Goal: Task Accomplishment & Management: Manage account settings

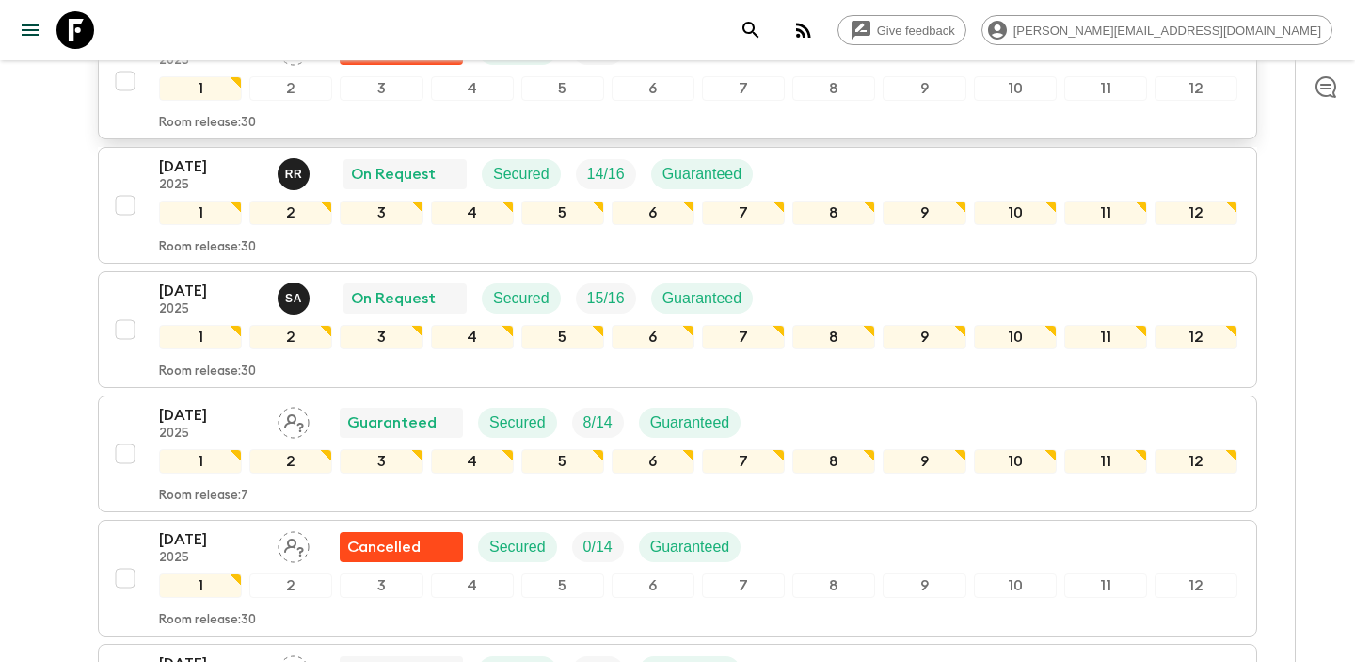
scroll to position [1358, 0]
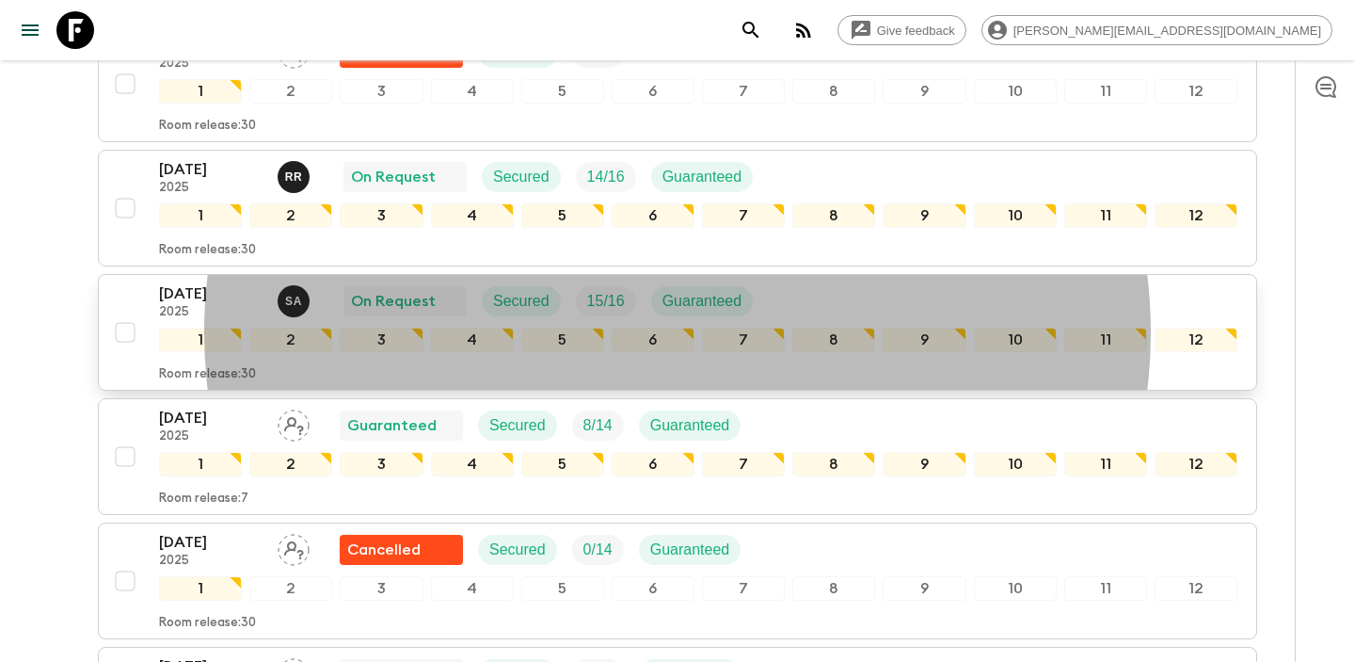
click at [307, 302] on div "S A" at bounding box center [294, 301] width 32 height 32
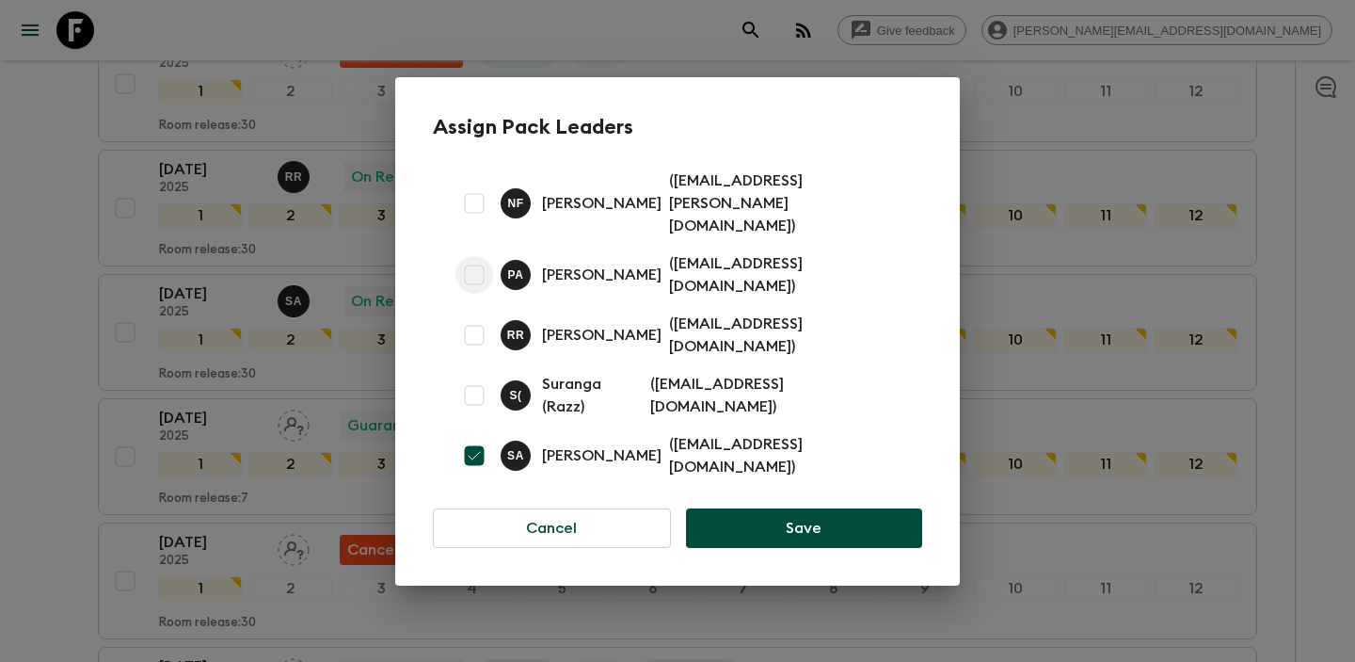
click at [477, 274] on input "checkbox" at bounding box center [475, 275] width 38 height 38
checkbox input "true"
click at [481, 437] on input "checkbox" at bounding box center [475, 456] width 38 height 38
checkbox input "false"
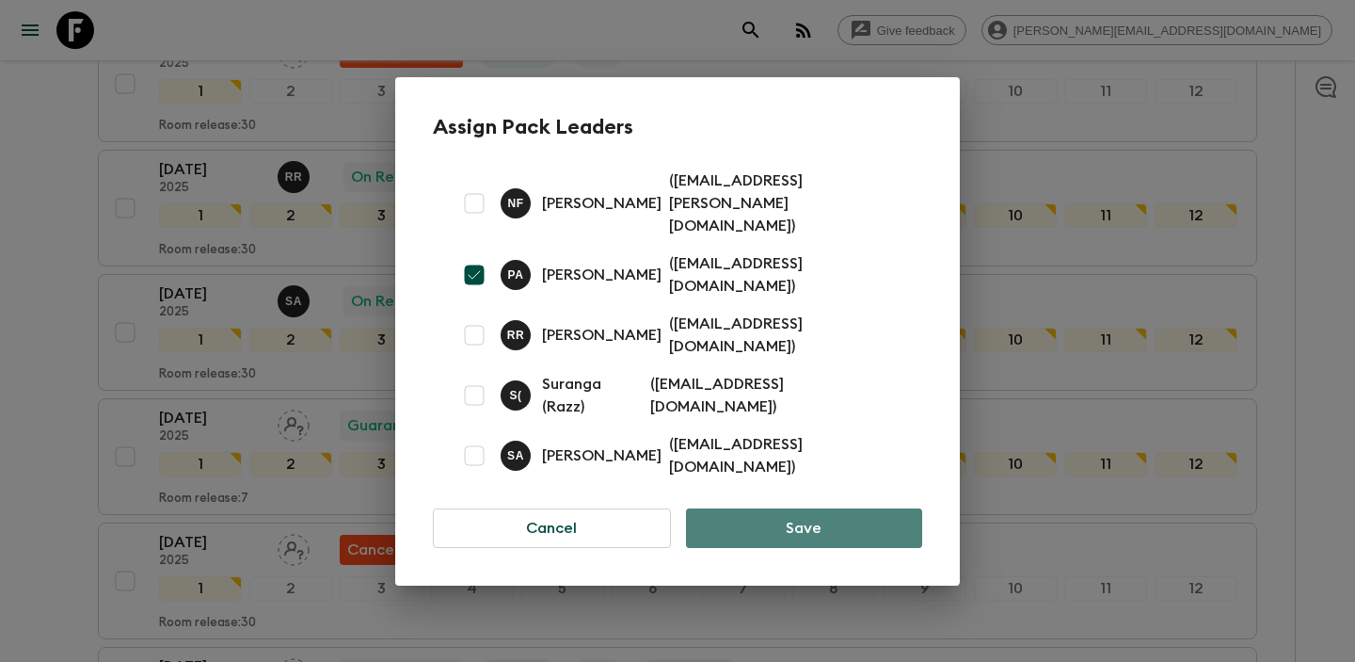
click at [797, 509] on button "Save" at bounding box center [804, 528] width 236 height 40
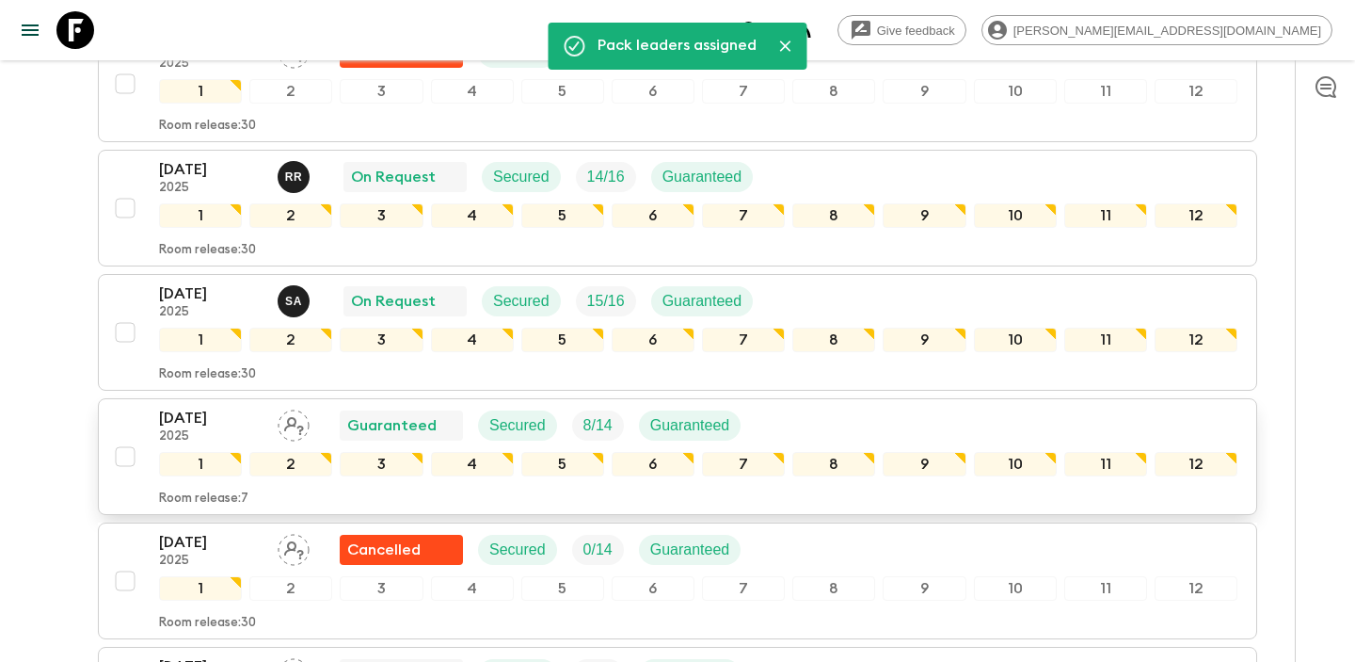
click at [288, 426] on icon "Assign pack leader" at bounding box center [294, 425] width 32 height 32
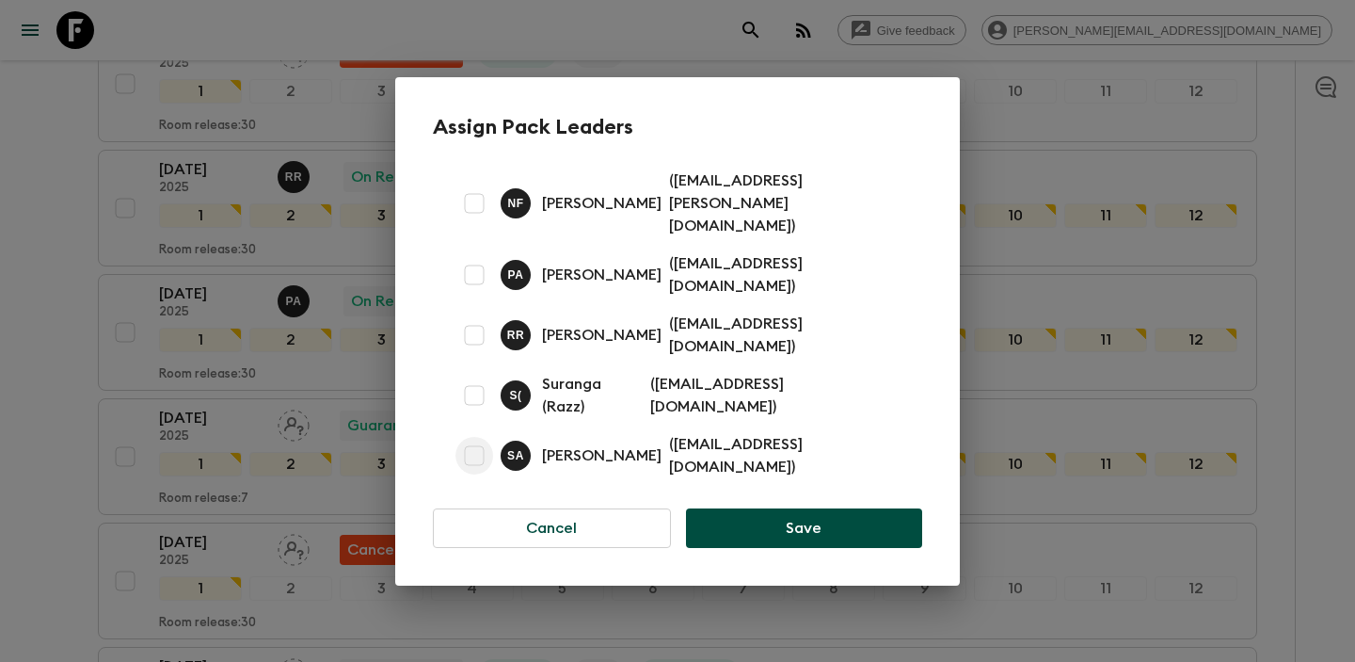
click at [477, 437] on input "checkbox" at bounding box center [475, 456] width 38 height 38
checkbox input "true"
click at [837, 508] on button "Save" at bounding box center [804, 528] width 236 height 40
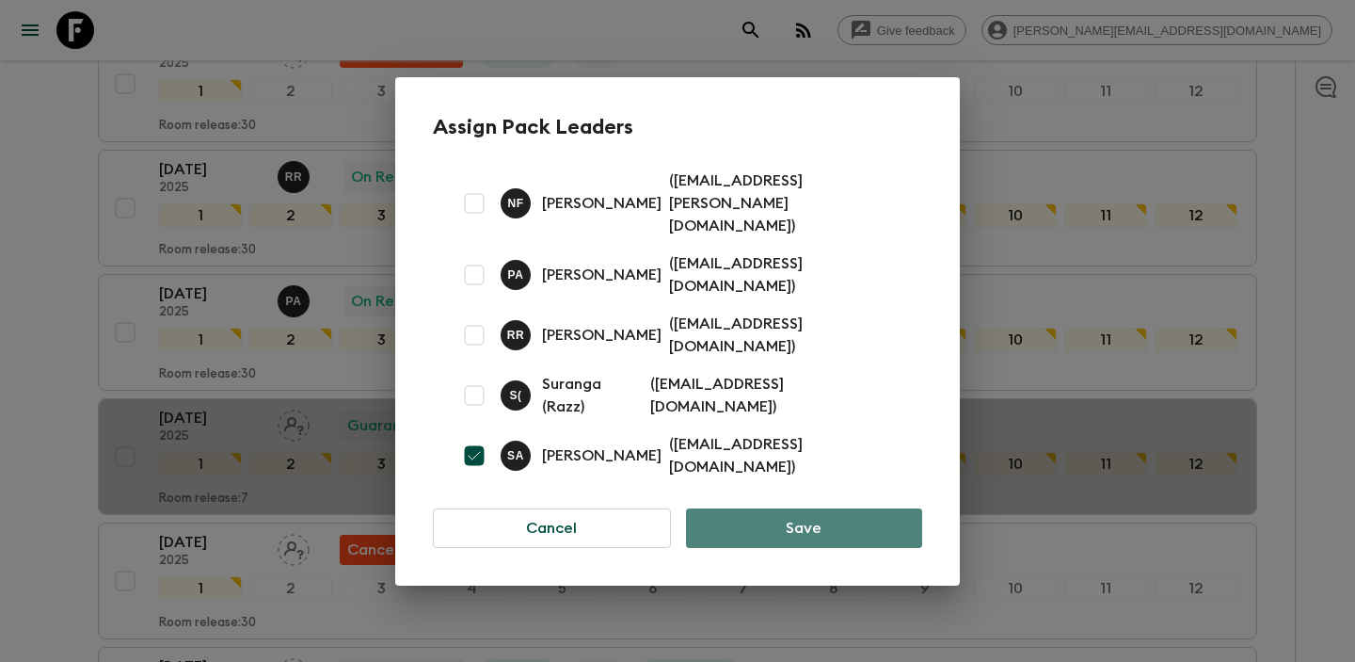
click at [809, 508] on button "Save" at bounding box center [804, 528] width 236 height 40
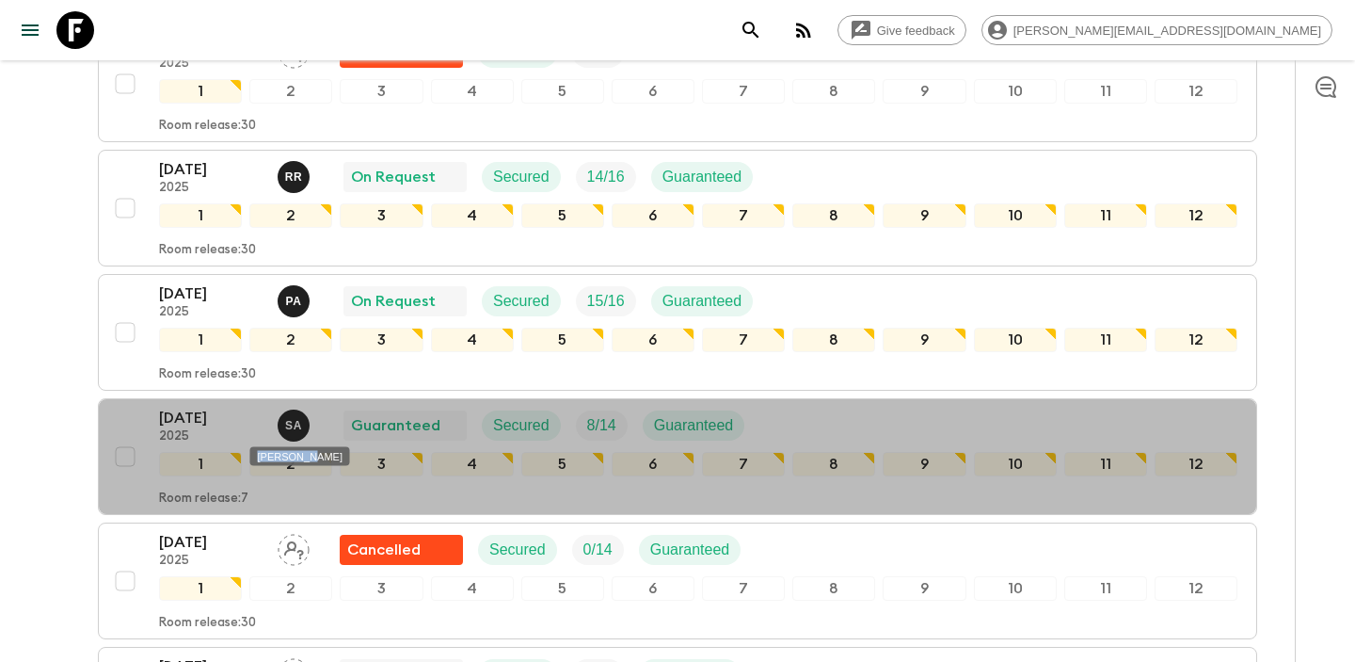
drag, startPoint x: 254, startPoint y: 459, endPoint x: 305, endPoint y: 457, distance: 50.9
click at [307, 457] on div "[PERSON_NAME]" at bounding box center [300, 456] width 100 height 19
drag, startPoint x: 338, startPoint y: 457, endPoint x: 254, endPoint y: 457, distance: 83.8
click at [254, 457] on div "[PERSON_NAME]" at bounding box center [300, 456] width 100 height 19
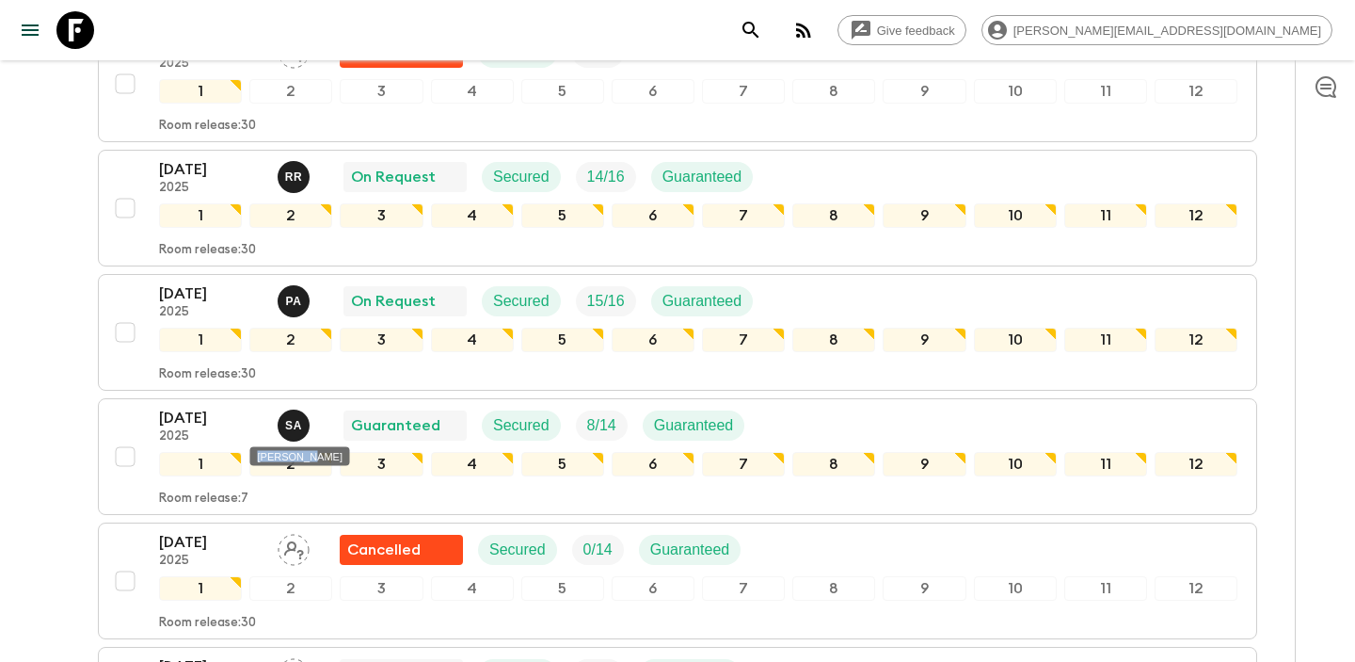
copy div "[PERSON_NAME]"
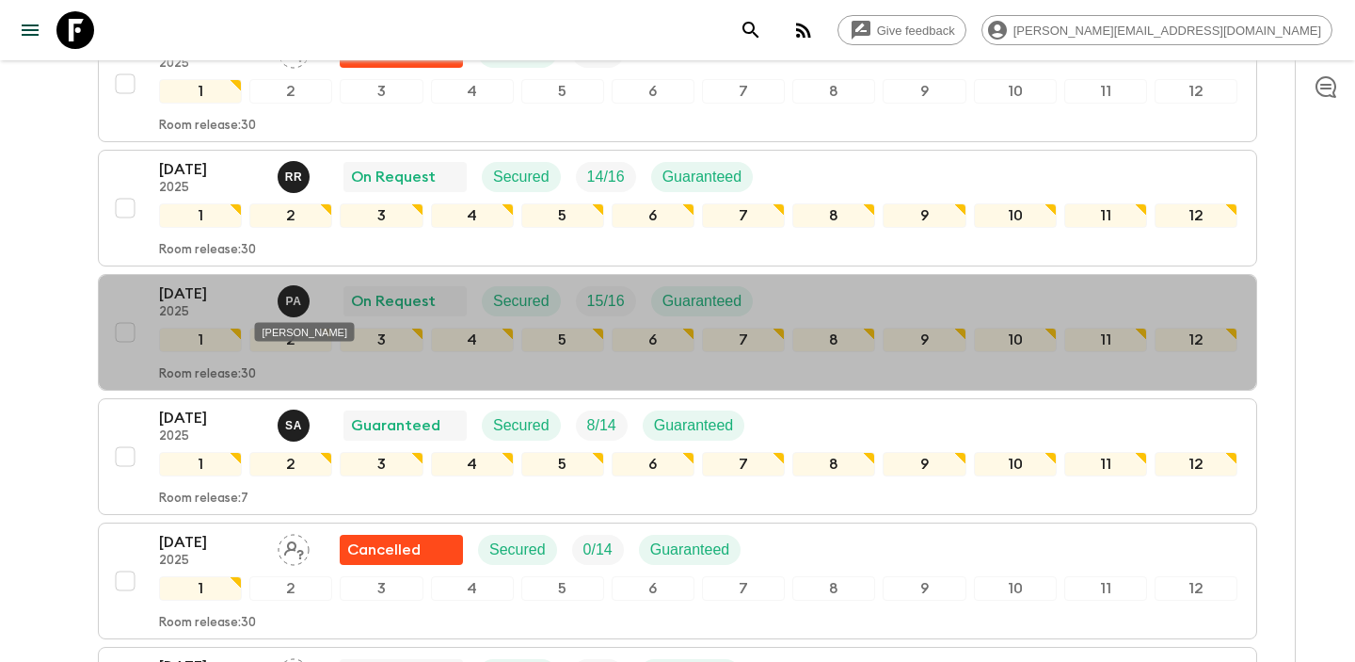
drag, startPoint x: 330, startPoint y: 331, endPoint x: 262, endPoint y: 331, distance: 68.7
click at [261, 331] on div "[PERSON_NAME]" at bounding box center [305, 332] width 100 height 19
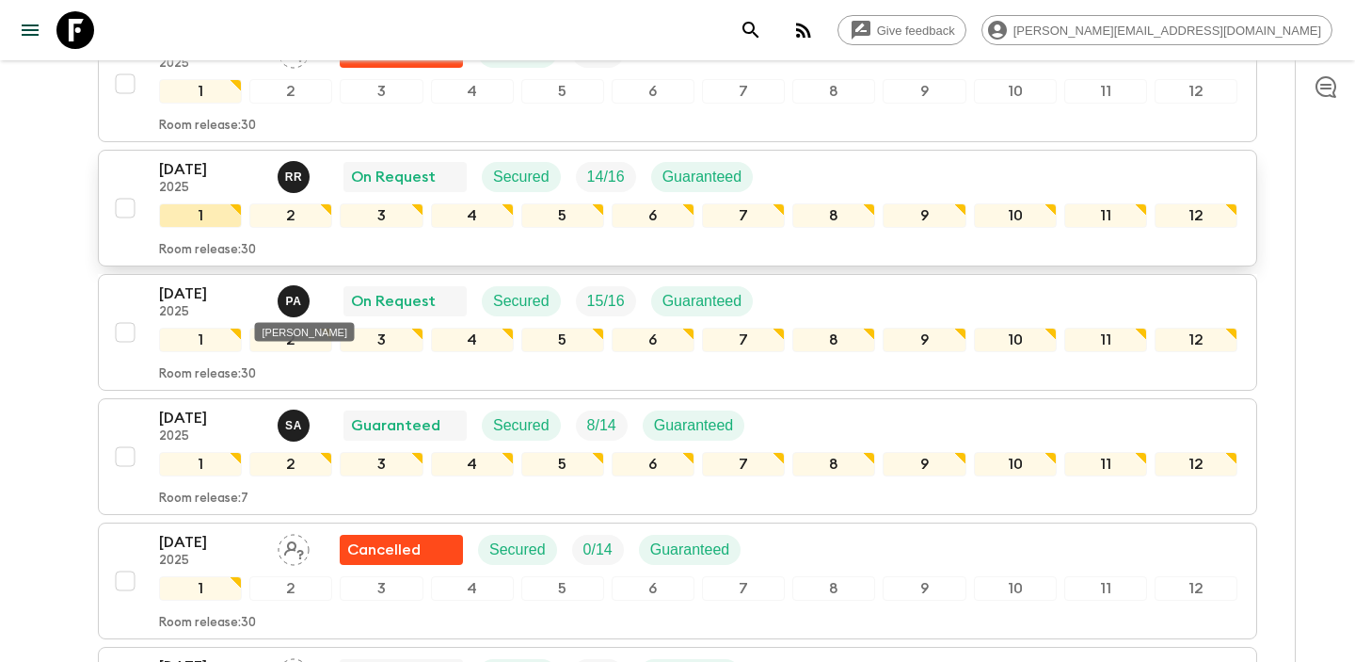
copy div "[PERSON_NAME]"
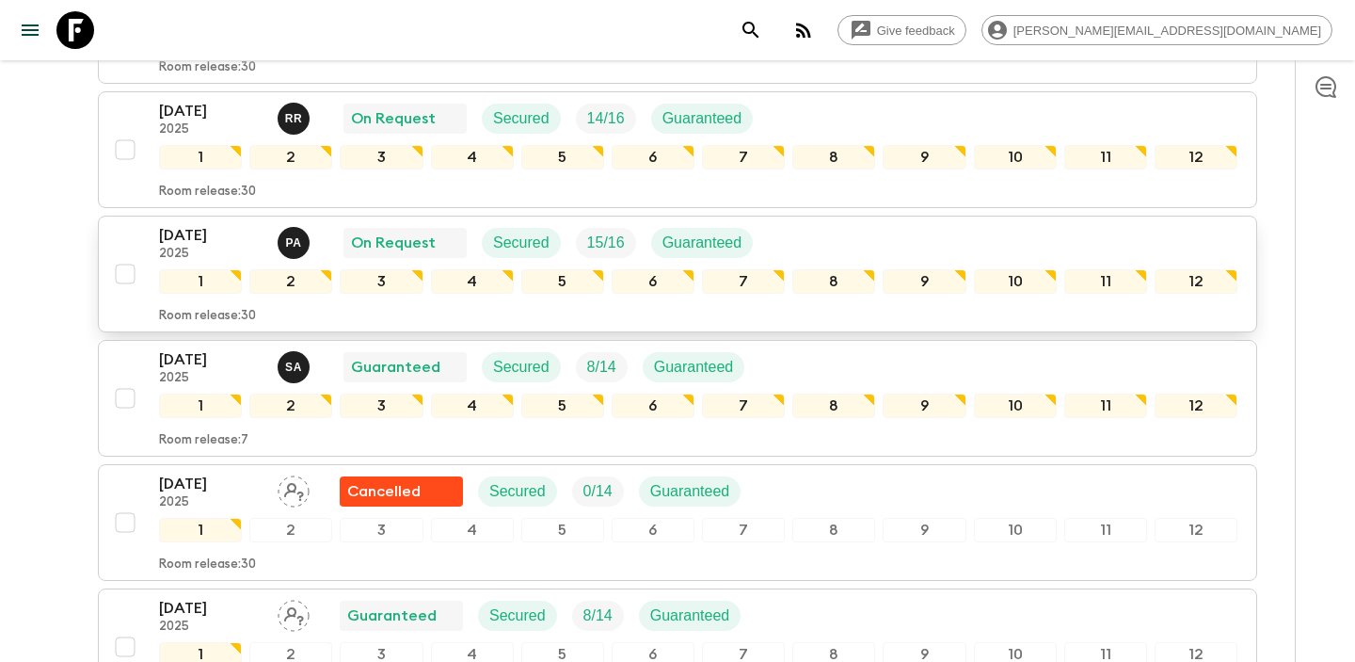
scroll to position [1497, 0]
